Goal: Contribute content: Add original content to the website for others to see

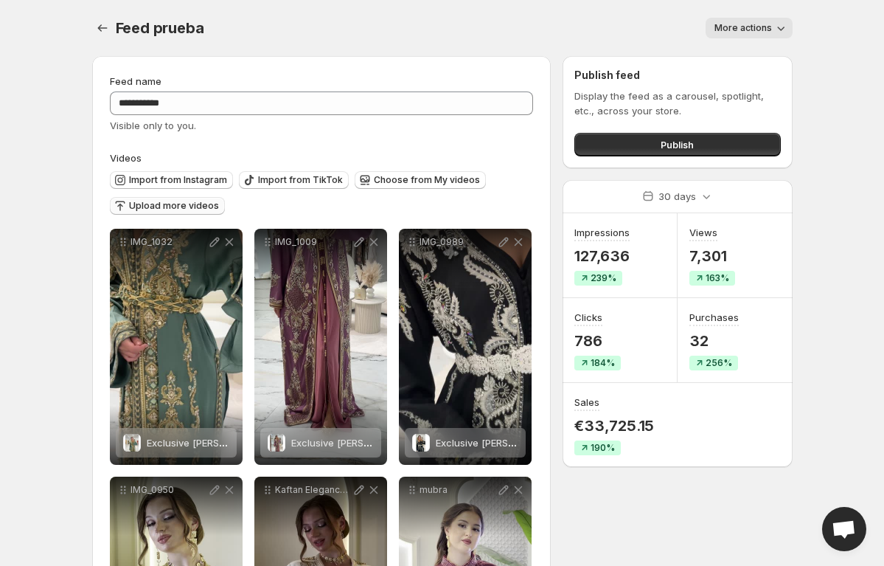
click at [157, 204] on span "Upload more videos" at bounding box center [174, 206] width 90 height 12
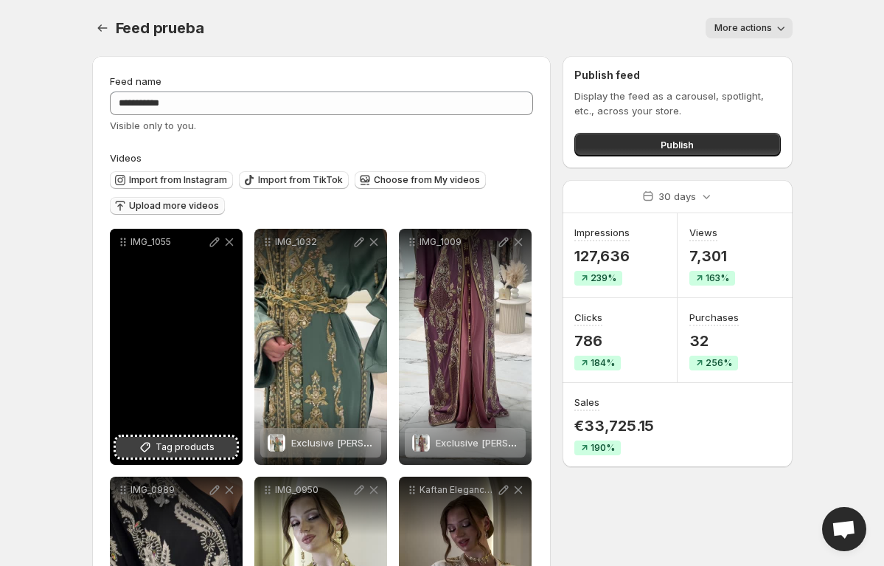
click at [168, 453] on span "Tag products" at bounding box center [185, 447] width 59 height 15
